Goal: Task Accomplishment & Management: Use online tool/utility

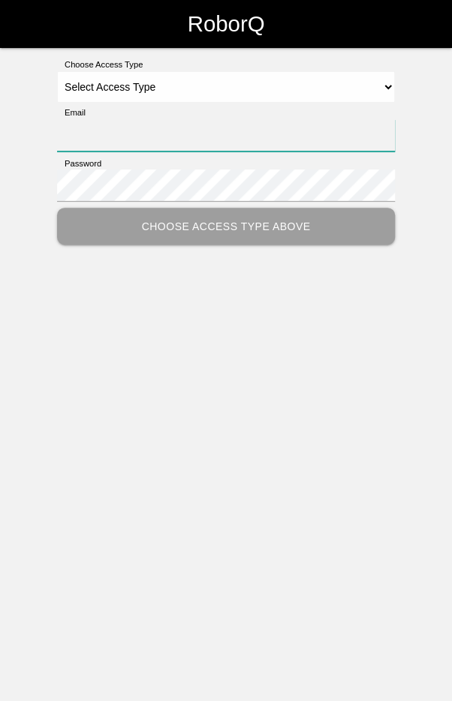
click at [201, 140] on input "Email" at bounding box center [226, 135] width 338 height 32
type input "[EMAIL_ADDRESS][DOMAIN_NAME]"
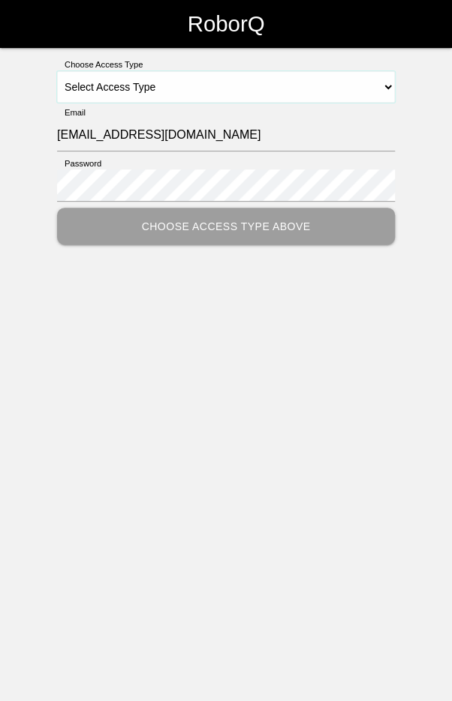
click at [220, 77] on select "Select Access Type Admin Customer Supervisor Worker" at bounding box center [226, 87] width 338 height 32
select select "Worker"
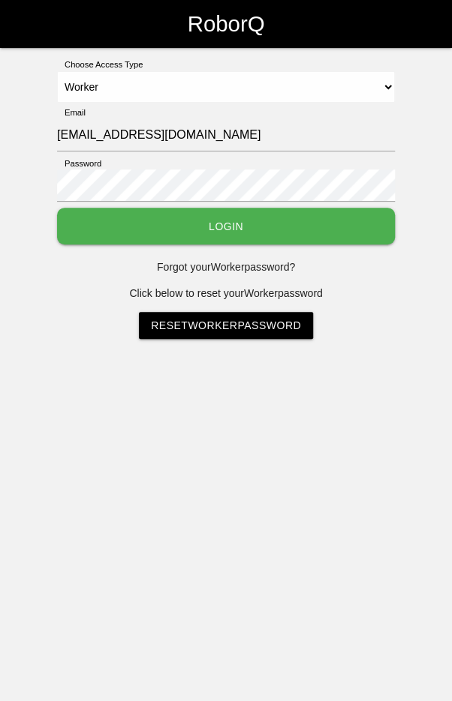
click at [260, 226] on button "Login" at bounding box center [226, 226] width 338 height 37
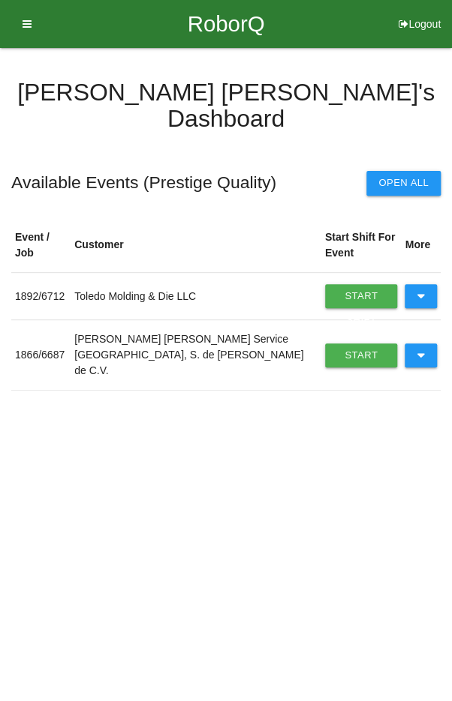
click at [424, 344] on icon at bounding box center [420, 356] width 8 height 24
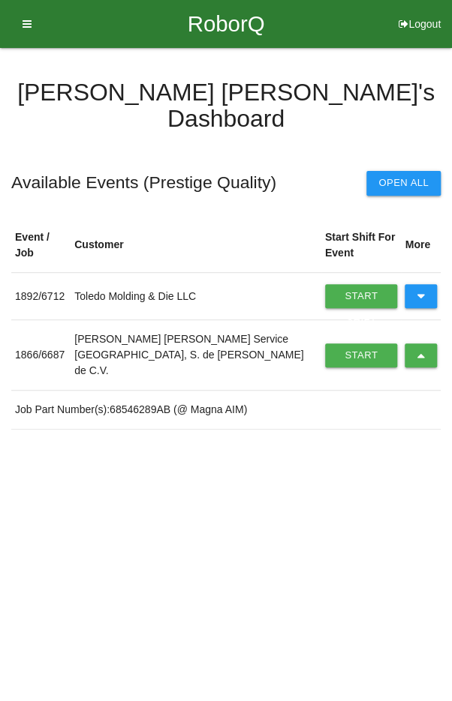
click at [340, 344] on link "Start Shift" at bounding box center [361, 356] width 73 height 24
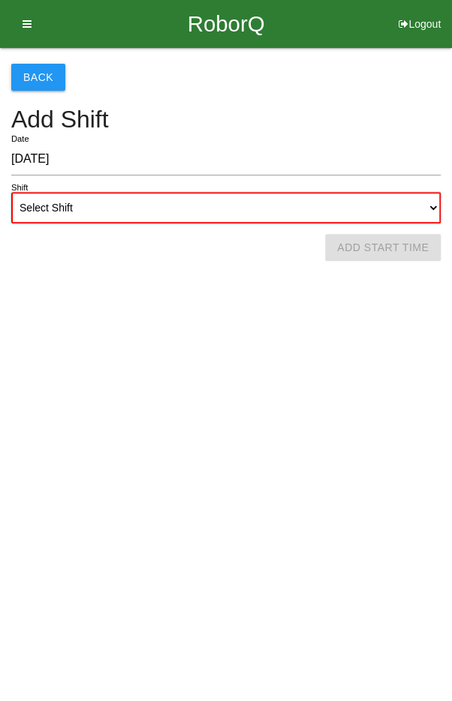
click at [329, 208] on select "Select Shift 1st Shift 2nd Shift 3rd Shift 4th Shift" at bounding box center [225, 208] width 429 height 32
select select "2"
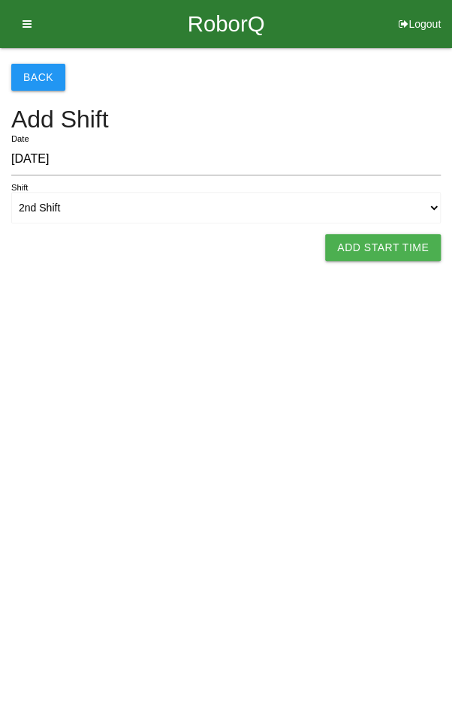
click at [378, 251] on button "Add Start Time" at bounding box center [383, 247] width 116 height 27
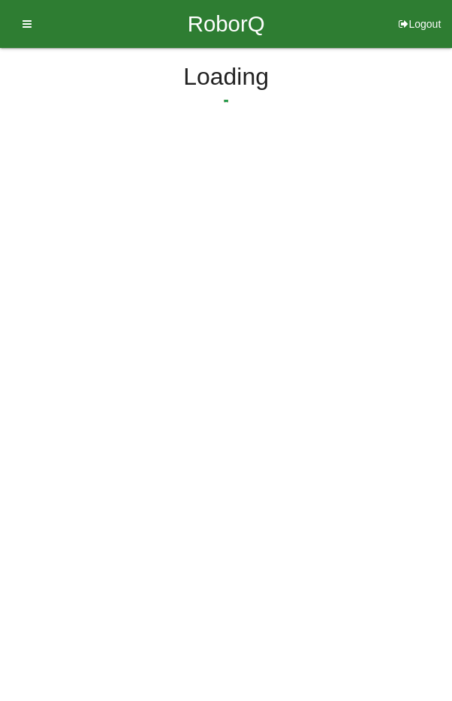
select select "5"
select select "11"
select select "2"
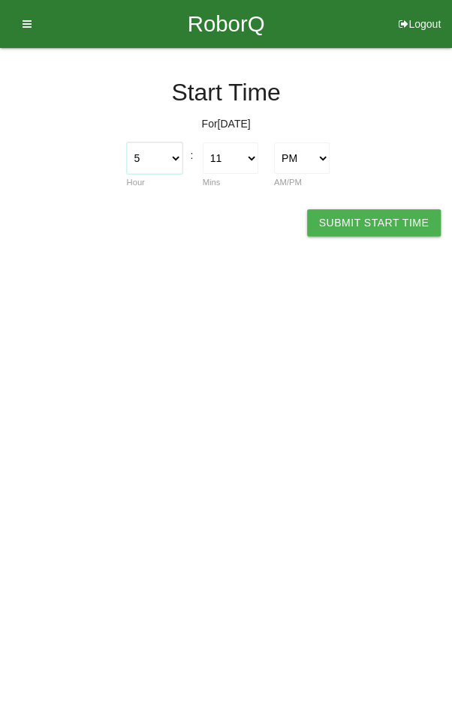
click at [147, 157] on select "1 2 3 4 5 6 7 8 9 10 11 12" at bounding box center [155, 159] width 56 height 32
select select "2"
click at [230, 168] on select "00 01 02 03 04 05 06 07 08 09 10 11 12 13 14 15 16 17 18 19 20 21 22 23 24 25 2…" at bounding box center [231, 159] width 56 height 32
select select "0"
click at [380, 221] on button "Submit Start Time" at bounding box center [374, 222] width 134 height 27
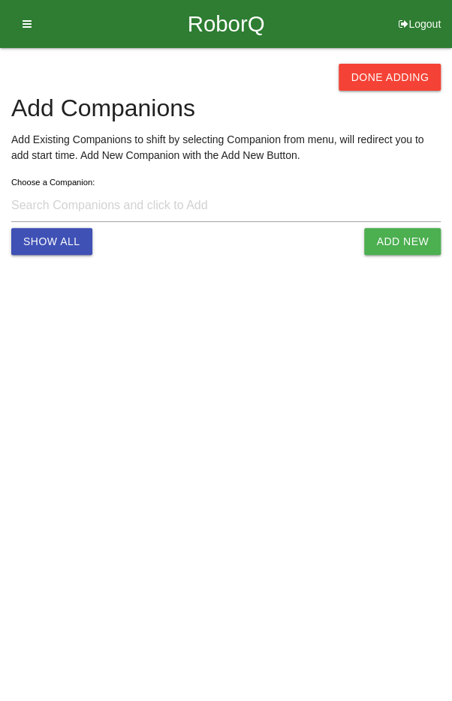
click at [392, 71] on button "Done Adding" at bounding box center [389, 77] width 102 height 27
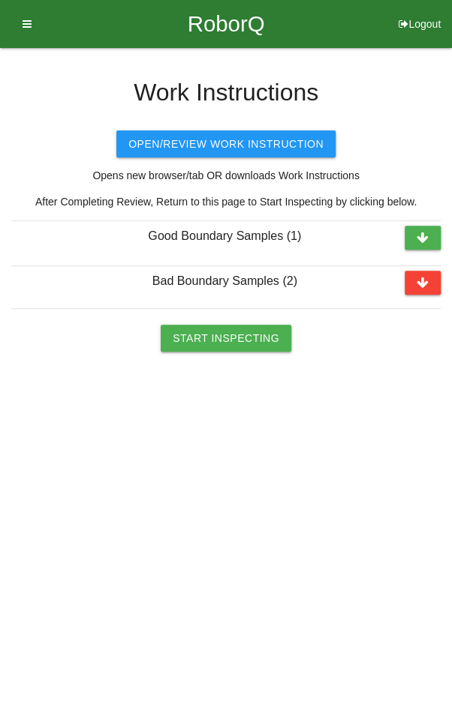
click at [228, 335] on button "Start Inspecting" at bounding box center [226, 338] width 131 height 27
